Goal: Find specific page/section: Find specific page/section

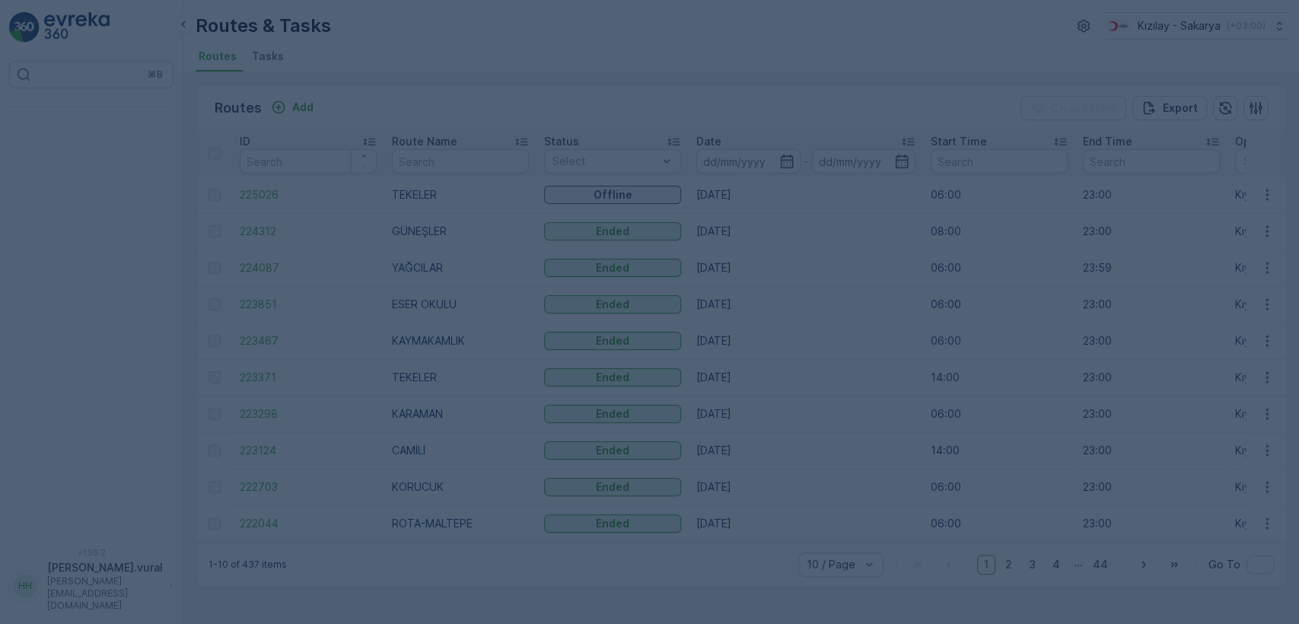
click at [29, 193] on div at bounding box center [649, 312] width 1299 height 624
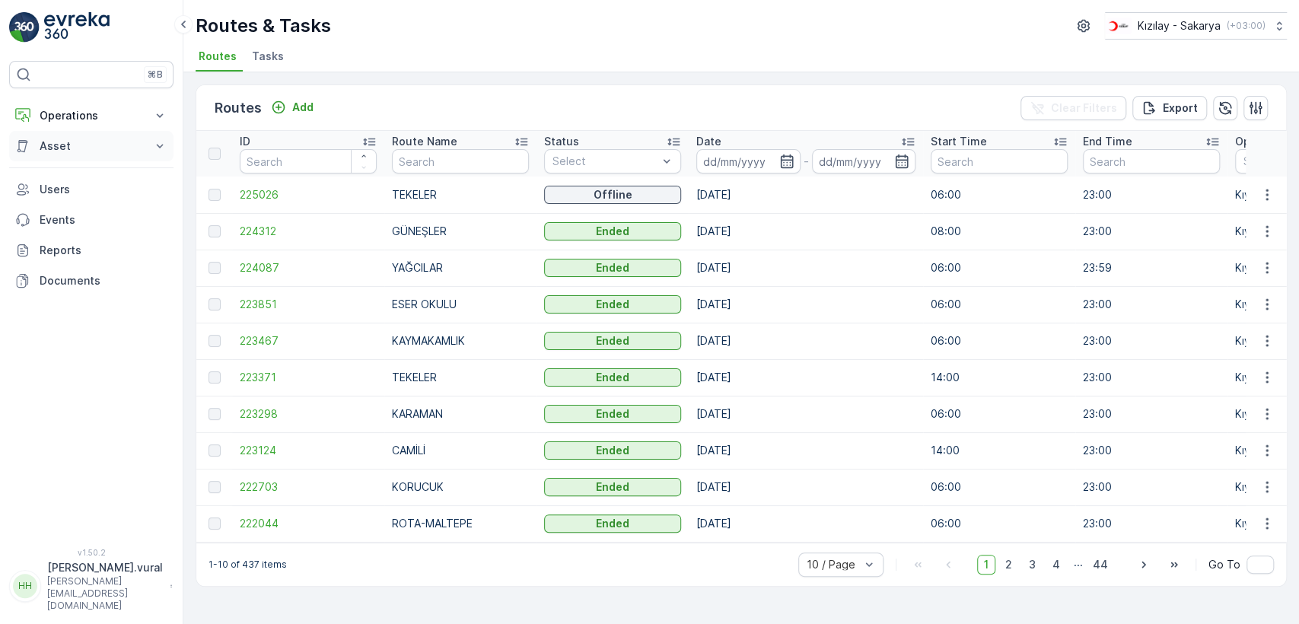
click at [75, 135] on button "Asset" at bounding box center [91, 146] width 164 height 30
click at [73, 120] on p "Operations" at bounding box center [92, 115] width 104 height 15
click at [93, 140] on p "Rapor - Kızılay" at bounding box center [75, 141] width 73 height 15
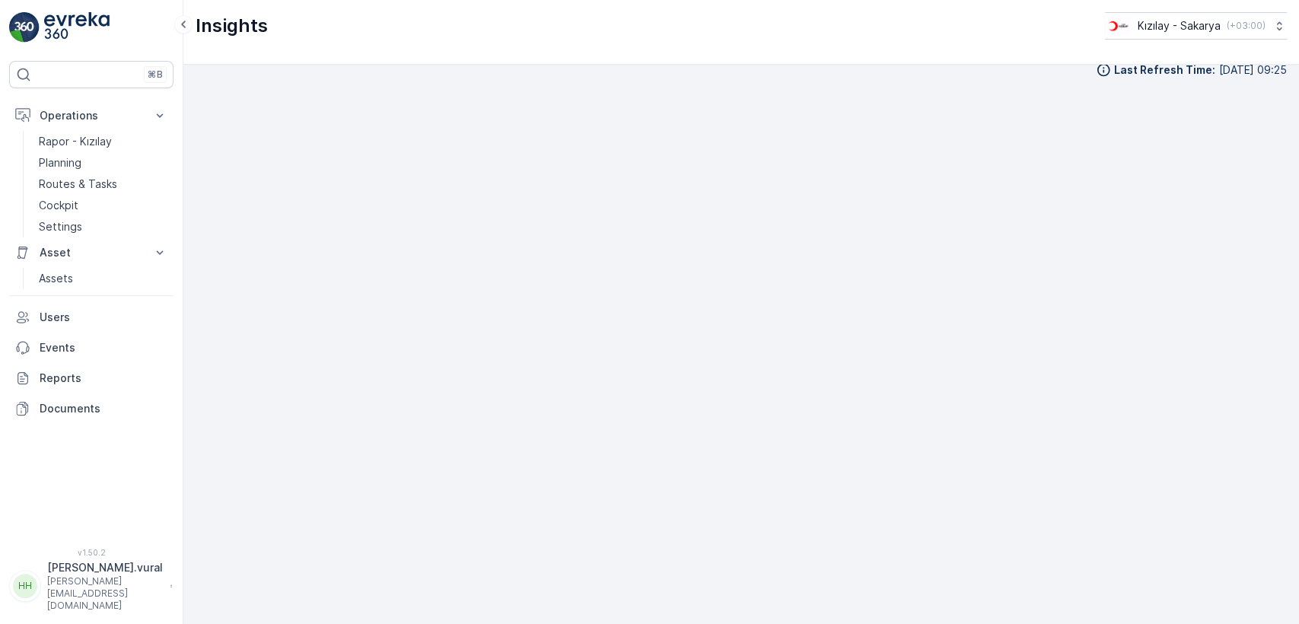
scroll to position [17, 0]
click at [104, 575] on p "Hasan.vural" at bounding box center [105, 567] width 116 height 15
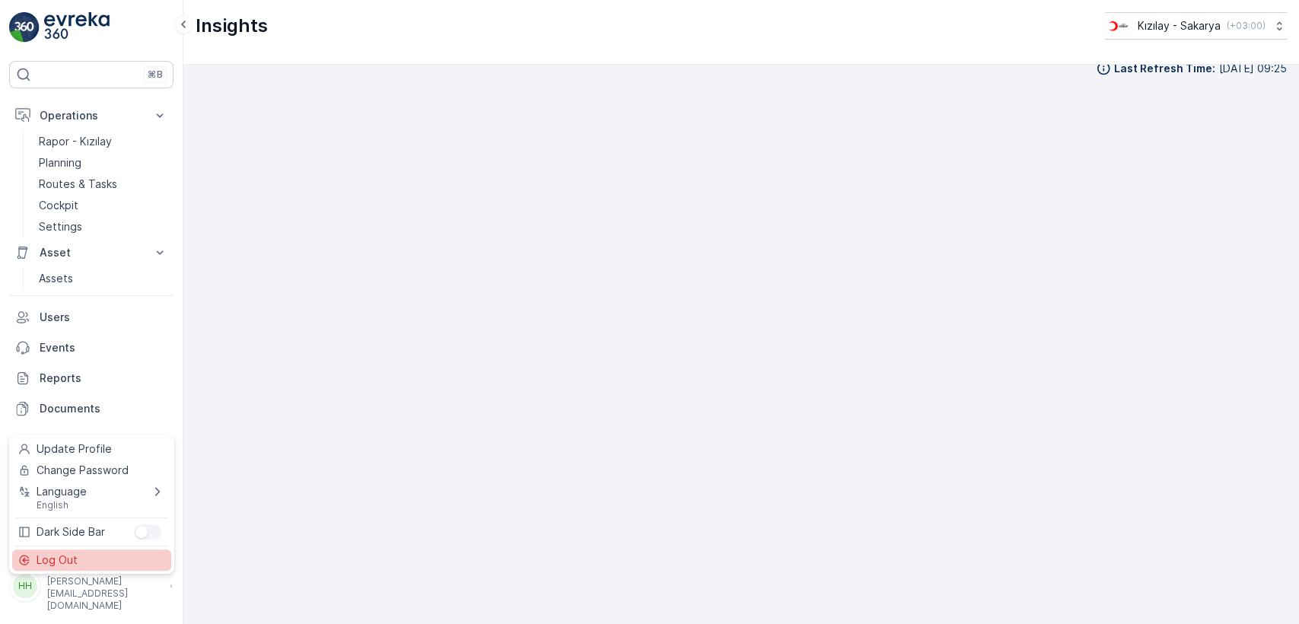
click at [99, 570] on div "Log Out" at bounding box center [91, 560] width 159 height 21
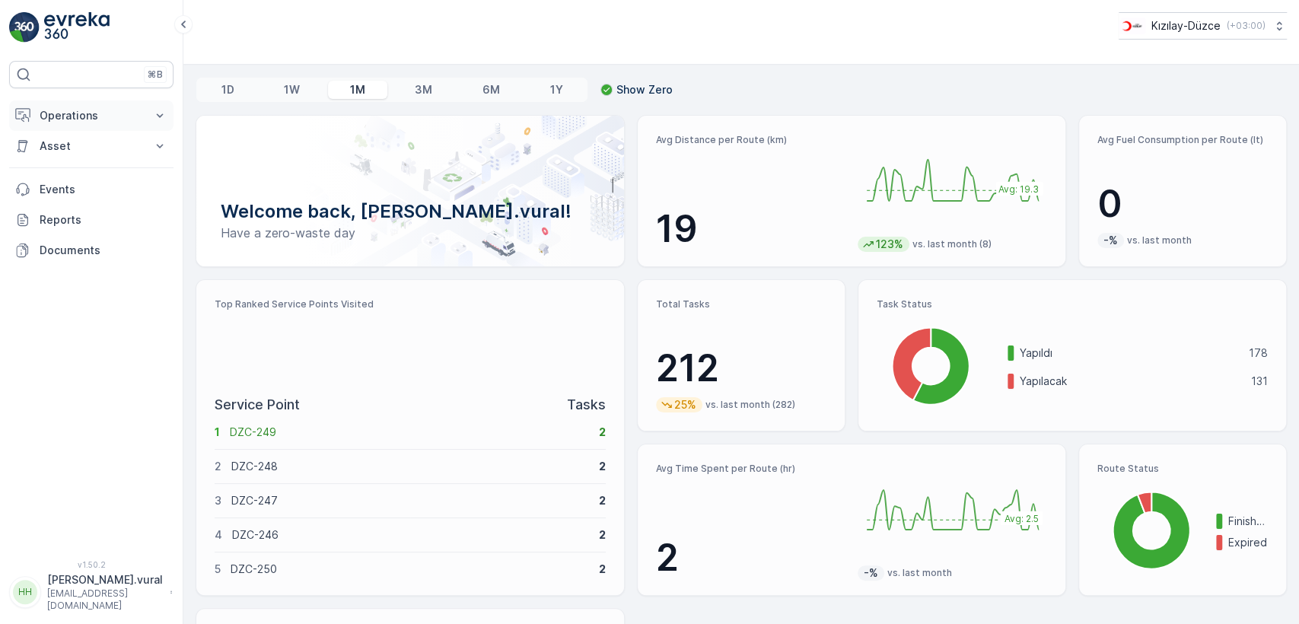
click at [56, 109] on p "Operations" at bounding box center [92, 115] width 104 height 15
click at [85, 132] on link "Rapor - Kızılay" at bounding box center [103, 141] width 141 height 21
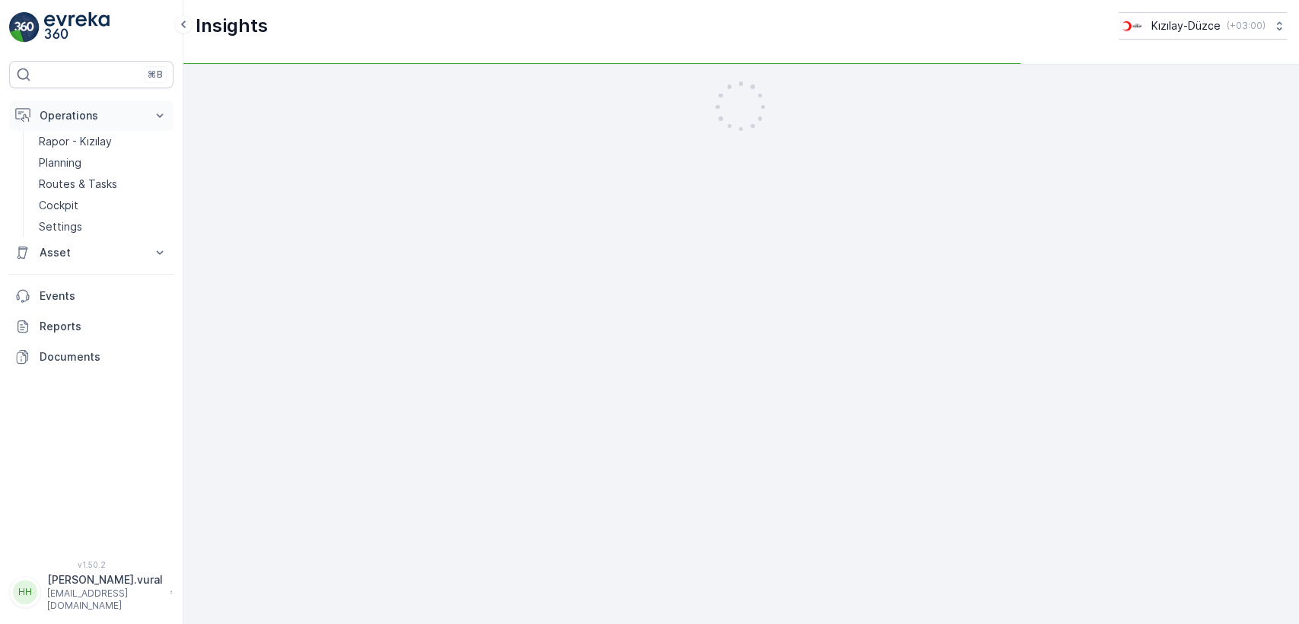
click at [87, 120] on p "Operations" at bounding box center [92, 115] width 104 height 15
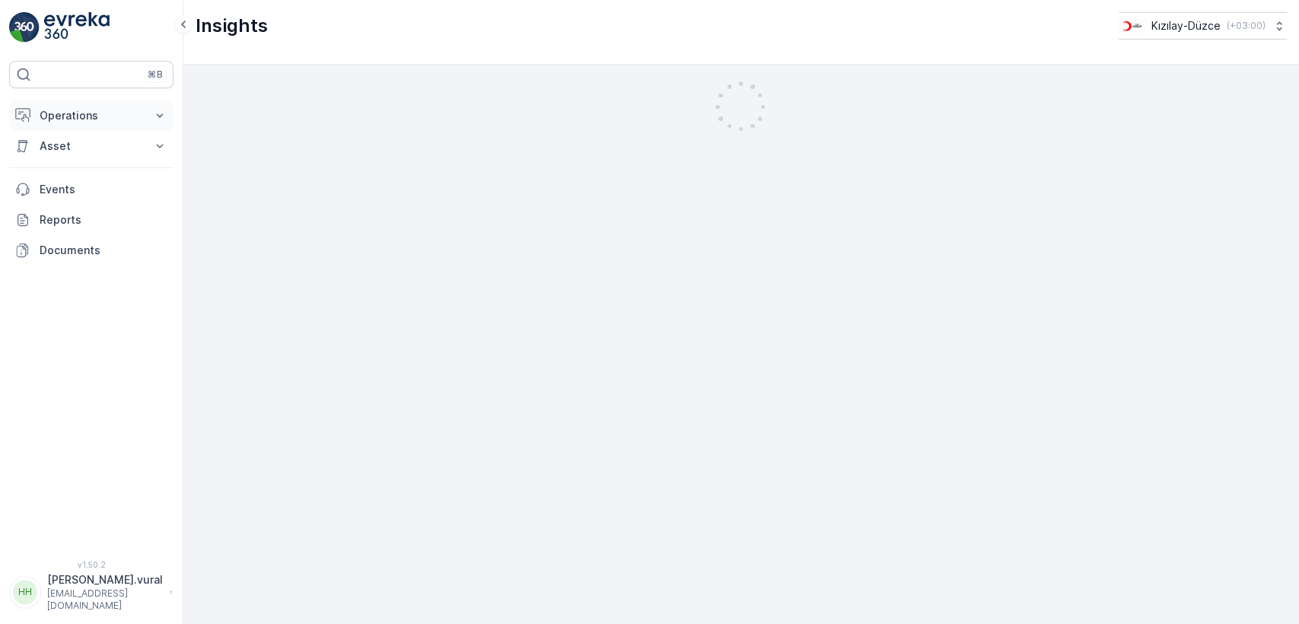
click at [95, 131] on button "Asset" at bounding box center [91, 146] width 164 height 30
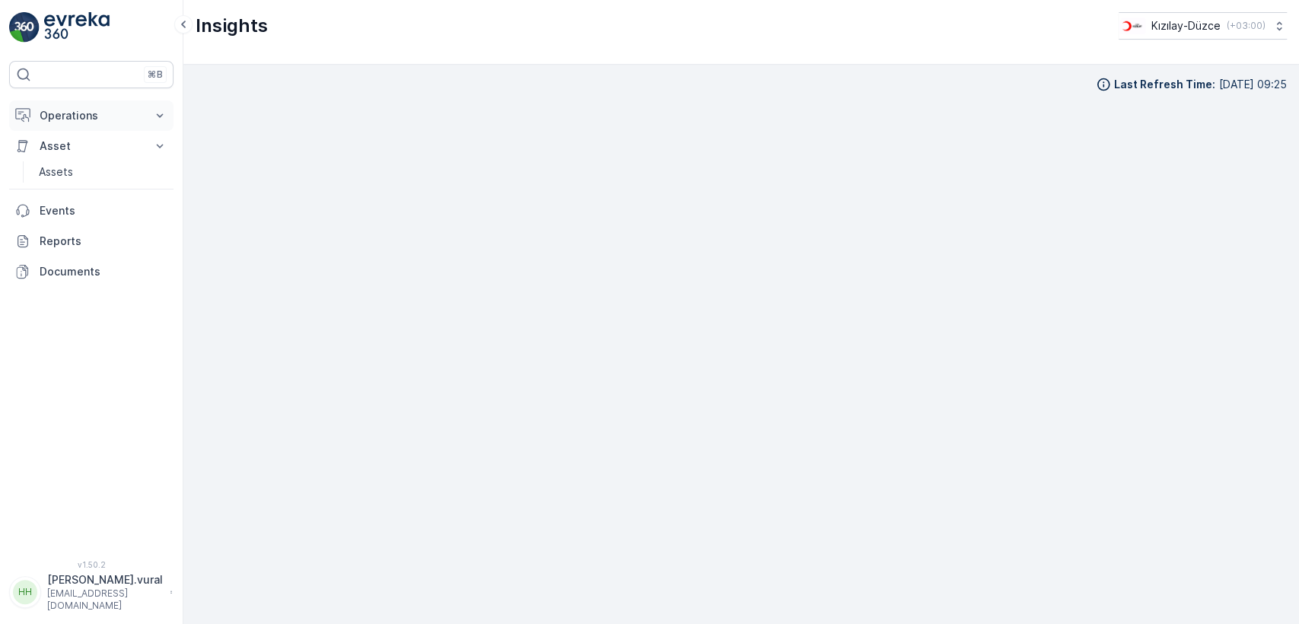
click at [100, 116] on p "Operations" at bounding box center [92, 115] width 104 height 15
click at [94, 135] on p "Rapor - Kızılay" at bounding box center [75, 141] width 73 height 15
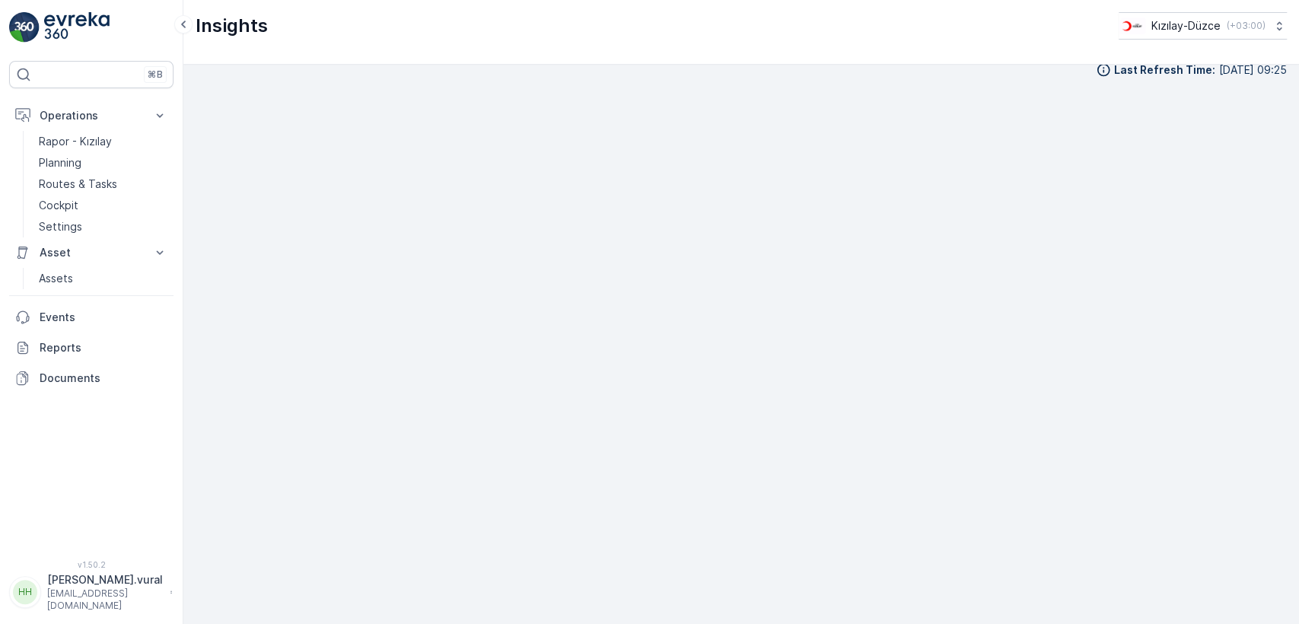
scroll to position [17, 0]
